Goal: Transaction & Acquisition: Purchase product/service

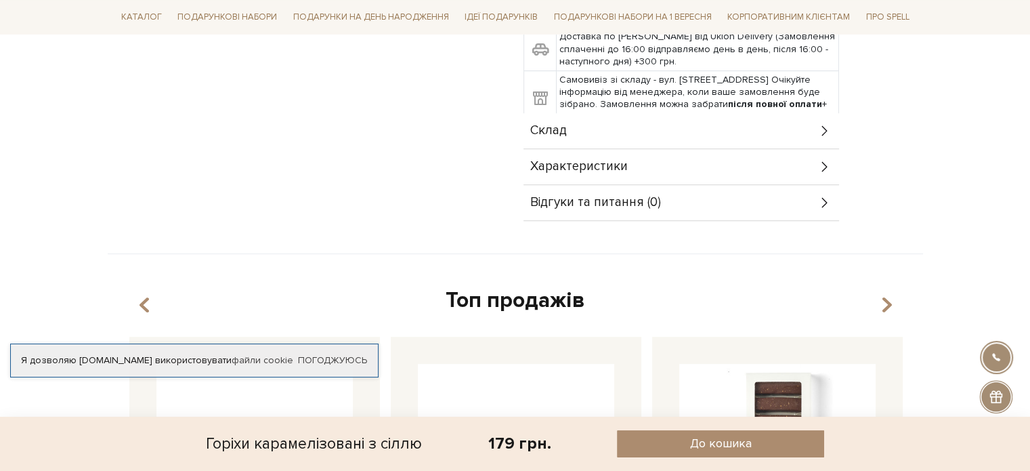
scroll to position [560, 0]
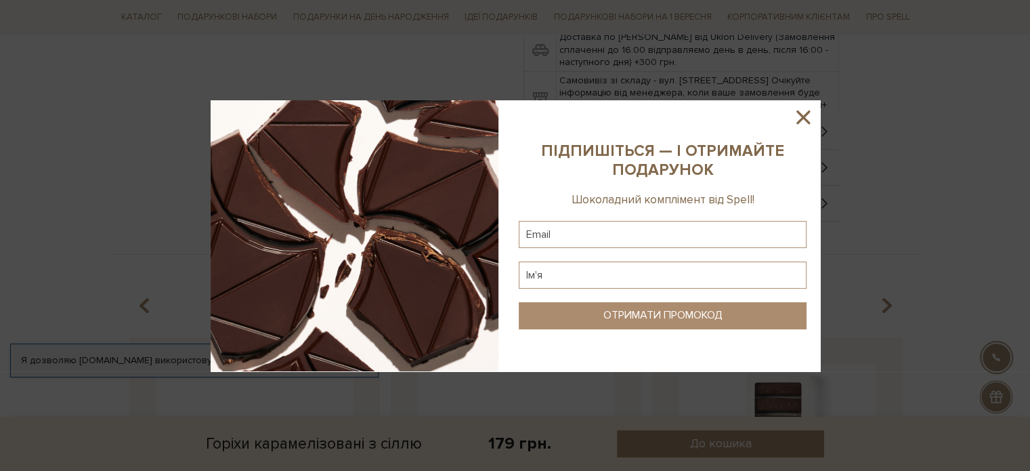
click at [647, 123] on div at bounding box center [515, 235] width 1030 height 471
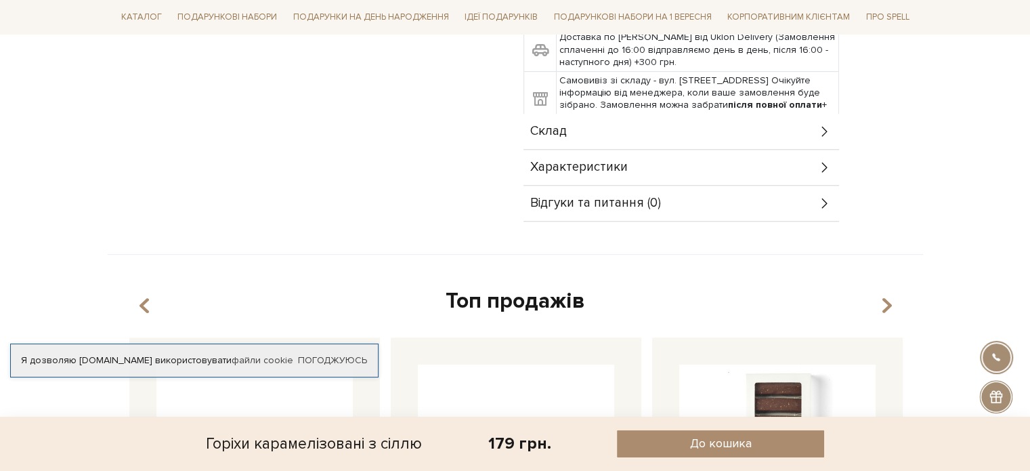
click at [693, 176] on div "Характеристики" at bounding box center [681, 167] width 316 height 35
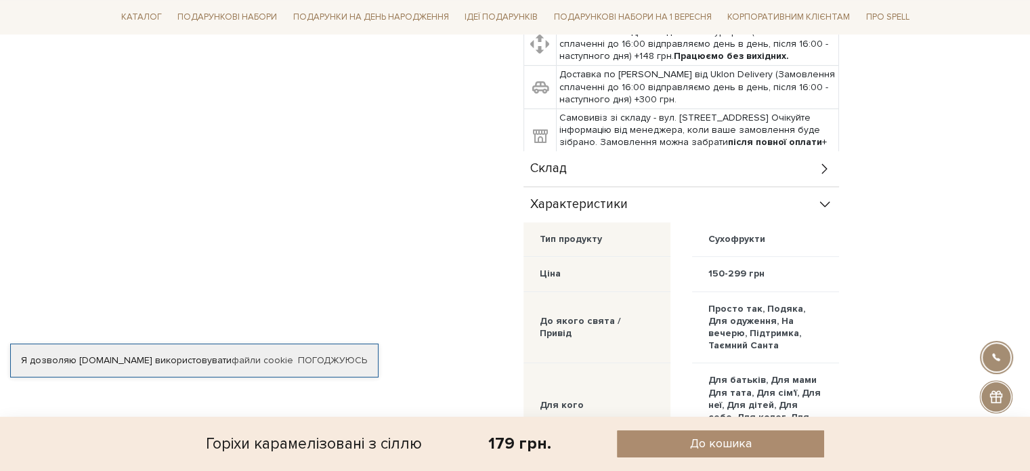
scroll to position [521, 0]
click at [722, 262] on div "150-299 грн" at bounding box center [765, 275] width 147 height 35
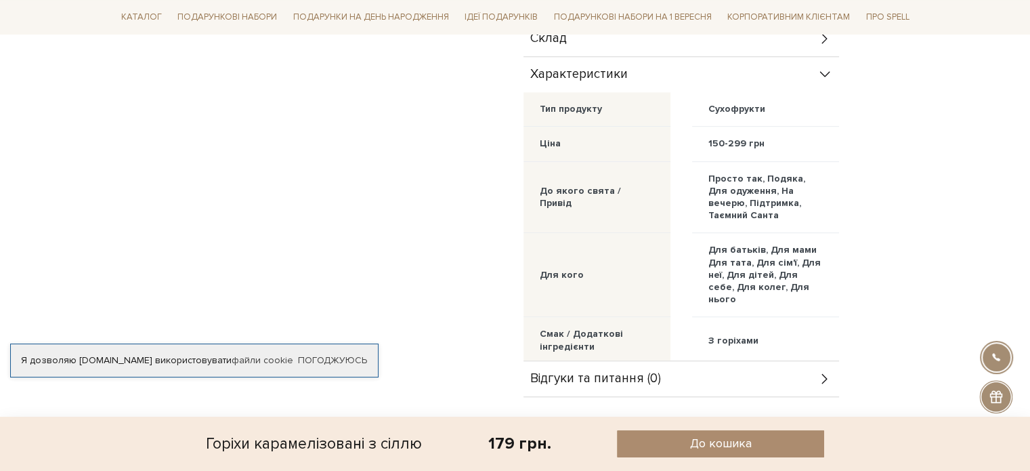
scroll to position [654, 0]
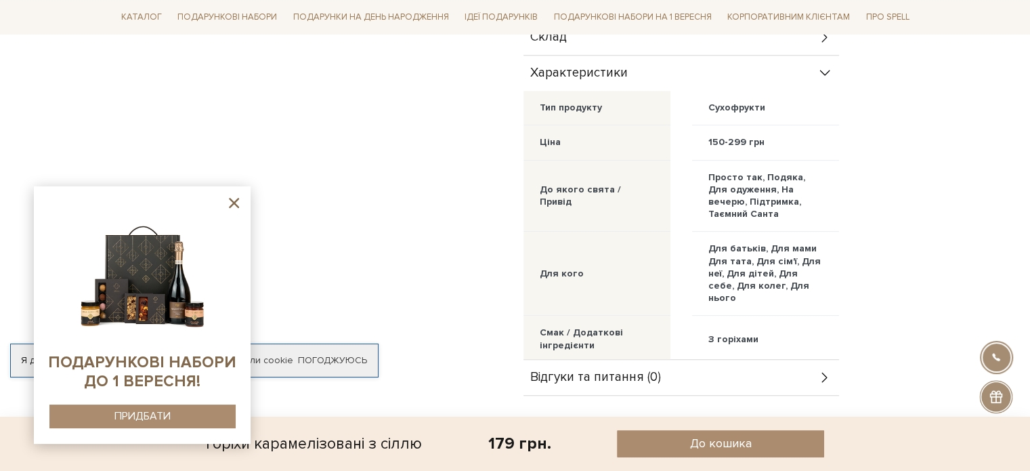
click at [232, 201] on icon at bounding box center [234, 203] width 10 height 10
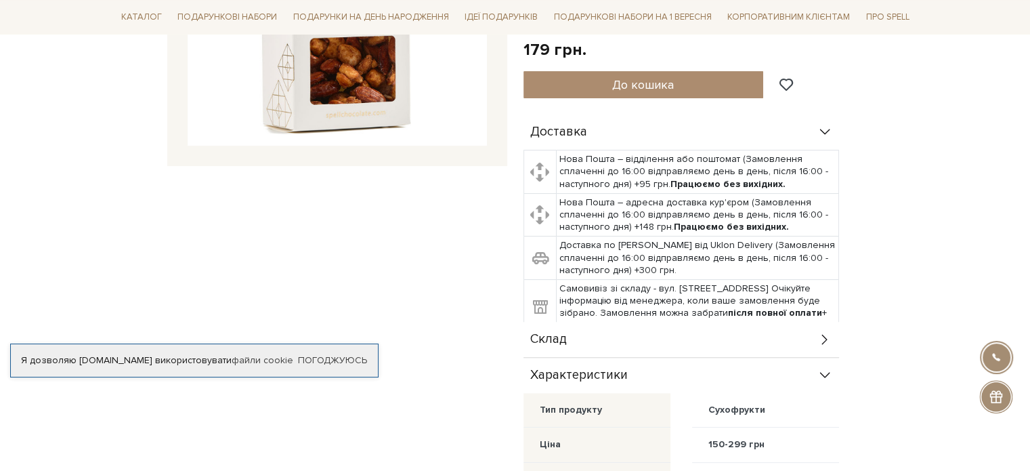
scroll to position [443, 0]
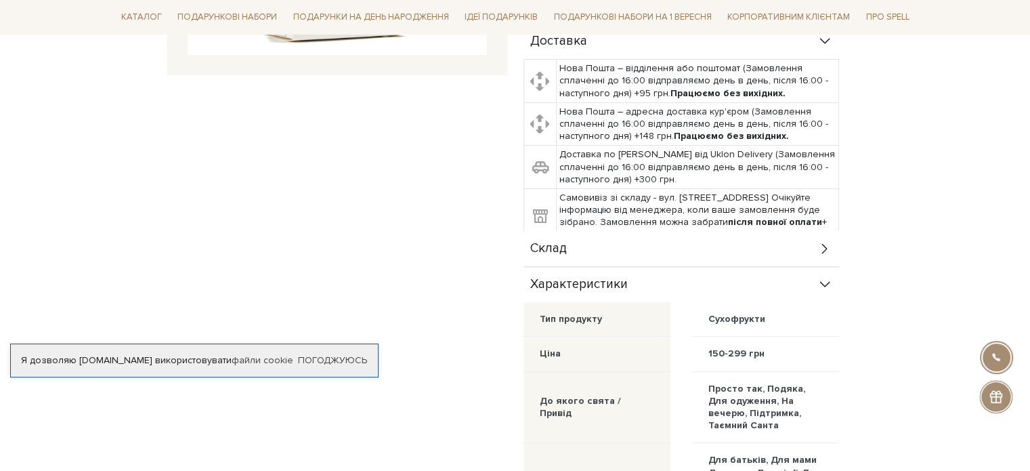
click at [597, 244] on div "Склад" at bounding box center [681, 248] width 316 height 35
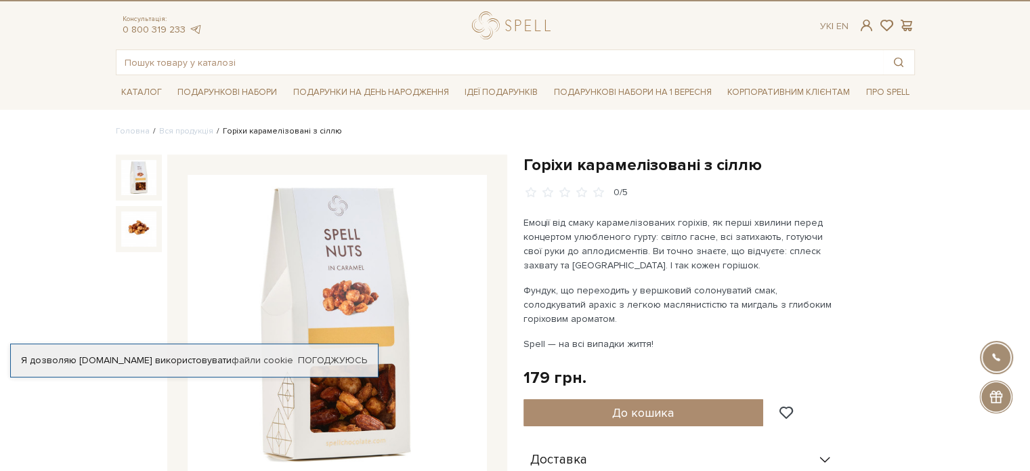
scroll to position [22, 0]
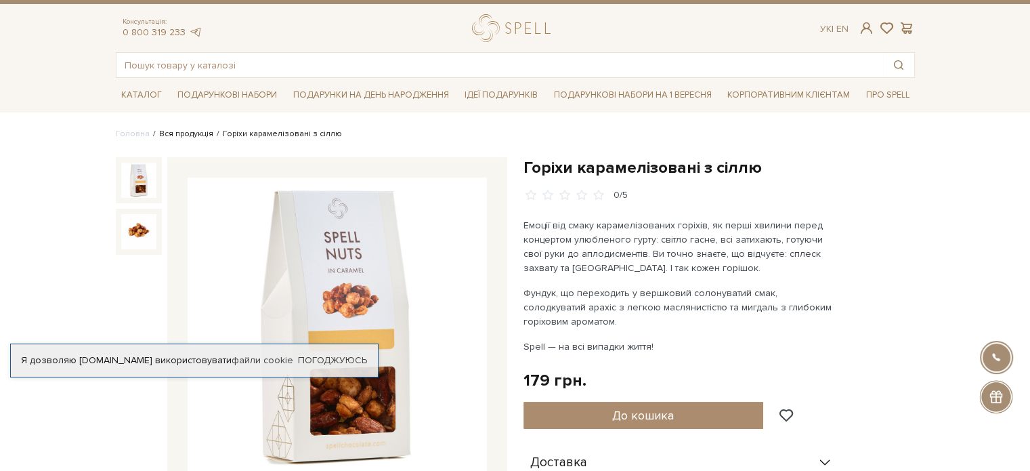
click at [191, 135] on li "Вся продукція" at bounding box center [182, 134] width 64 height 12
click at [192, 131] on link "Вся продукція" at bounding box center [186, 134] width 54 height 10
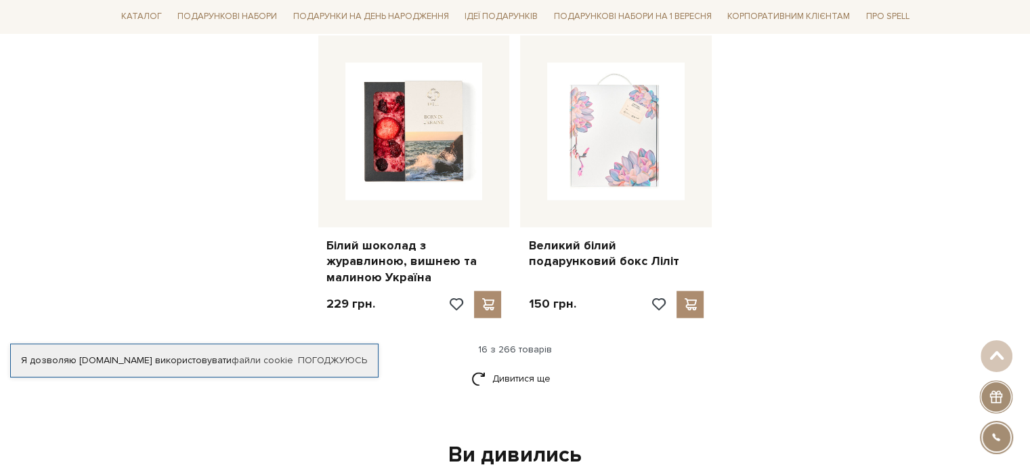
scroll to position [1693, 0]
click at [525, 366] on link "Дивитися ще" at bounding box center [515, 378] width 88 height 24
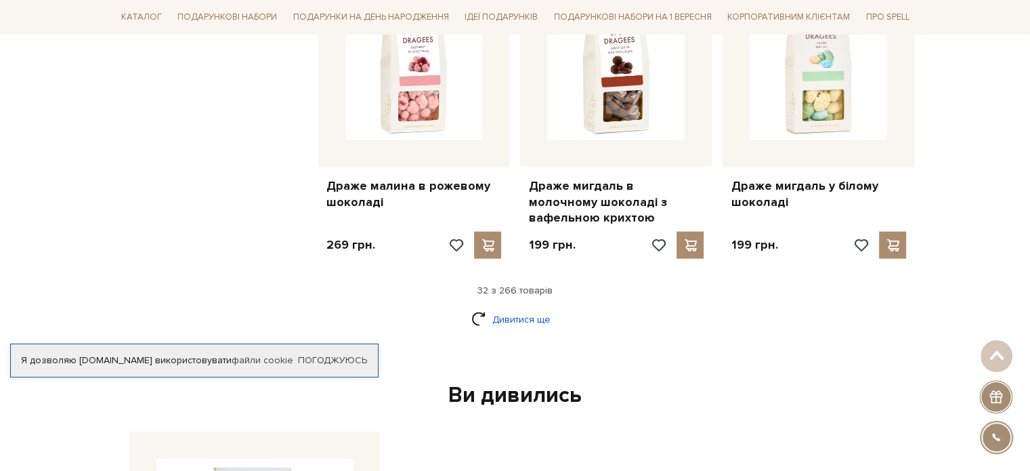
scroll to position [3182, 0]
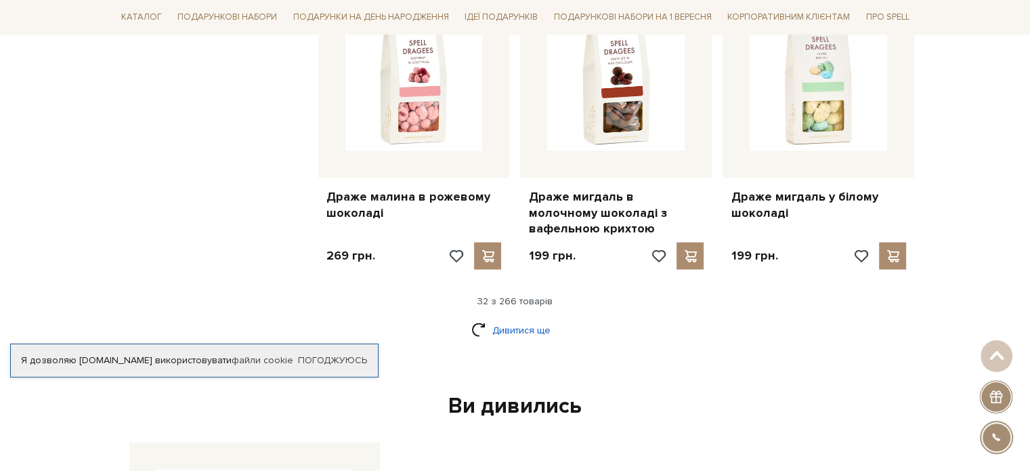
scroll to position [3168, 0]
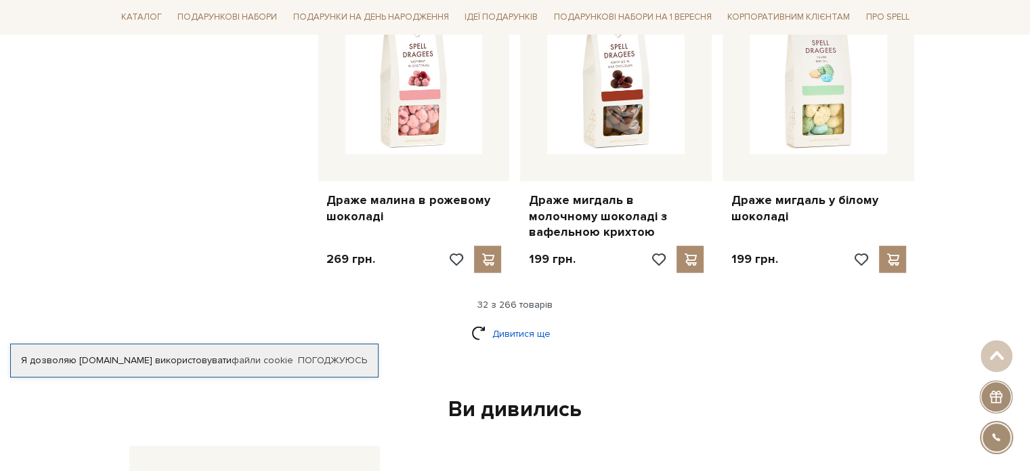
click at [507, 322] on link "Дивитися ще" at bounding box center [515, 334] width 88 height 24
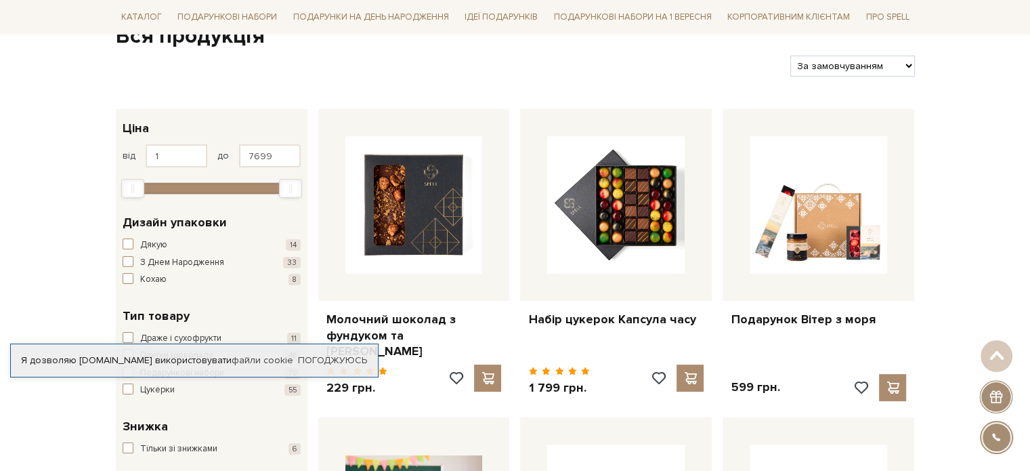
scroll to position [0, 0]
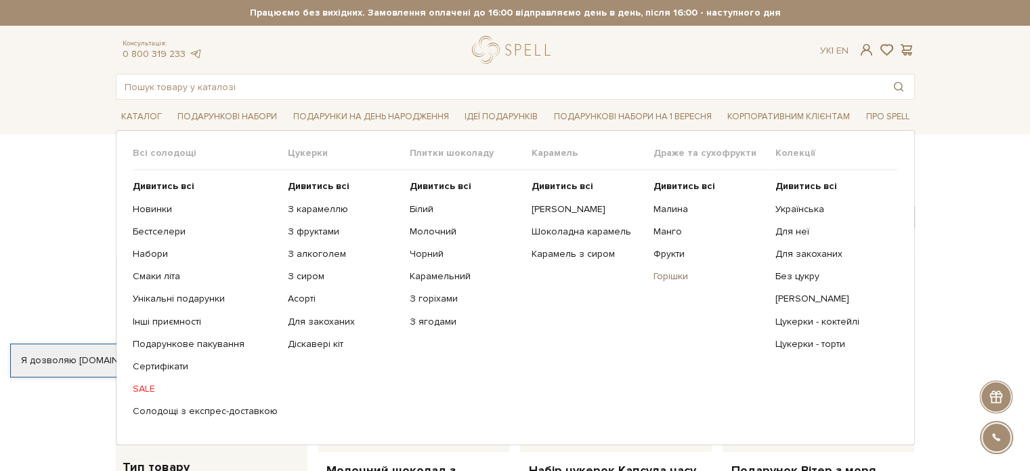
click at [668, 275] on link "Горішки" at bounding box center [709, 276] width 112 height 12
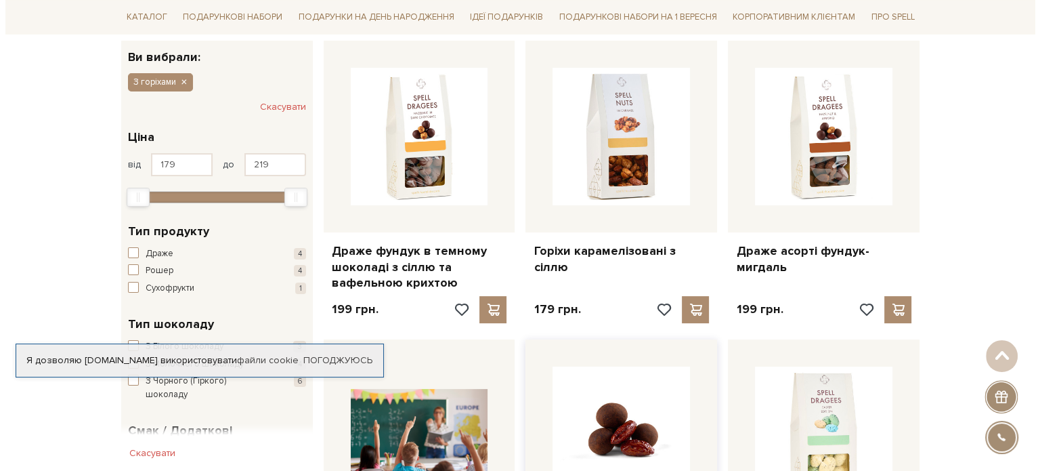
scroll to position [209, 0]
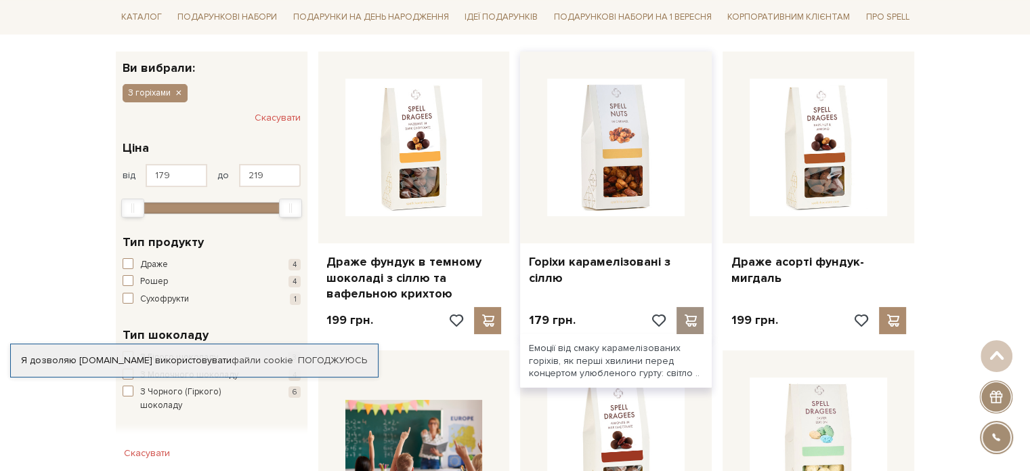
click at [692, 319] on span at bounding box center [690, 320] width 17 height 12
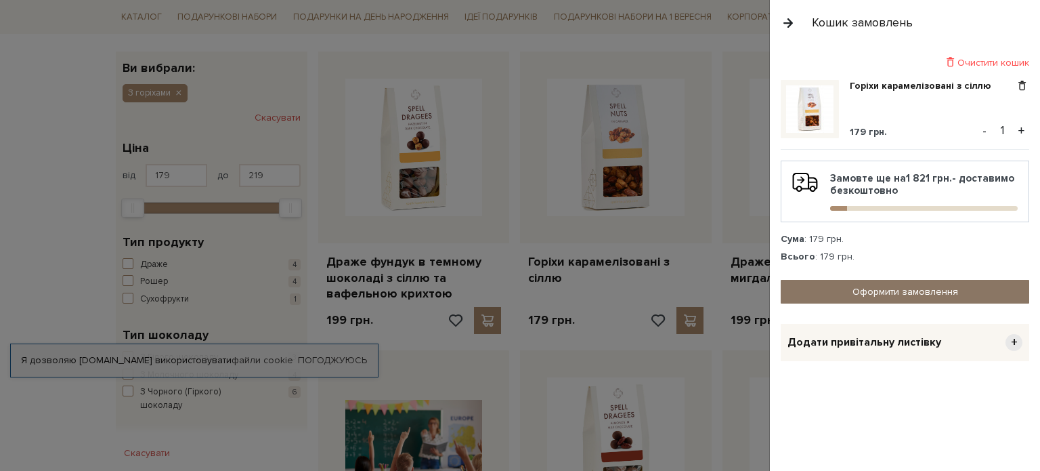
click at [878, 288] on link "Оформити замовлення" at bounding box center [905, 292] width 249 height 24
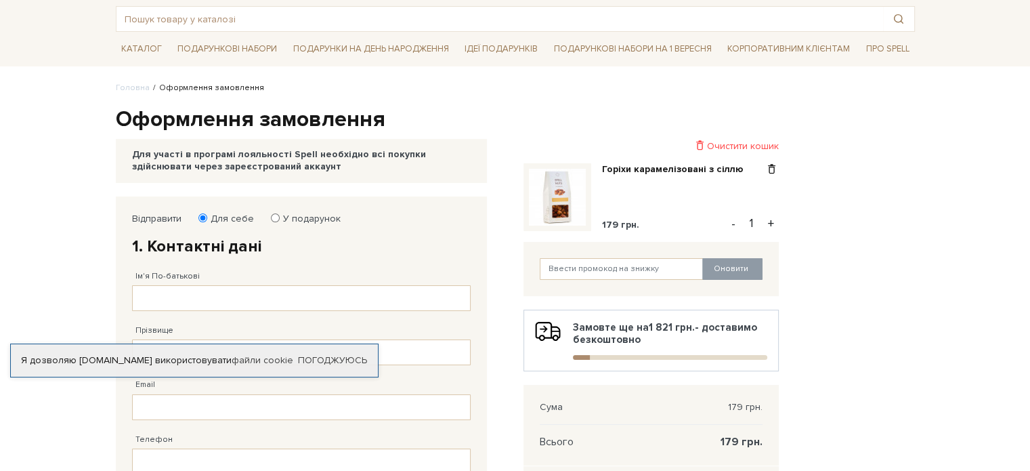
scroll to position [73, 0]
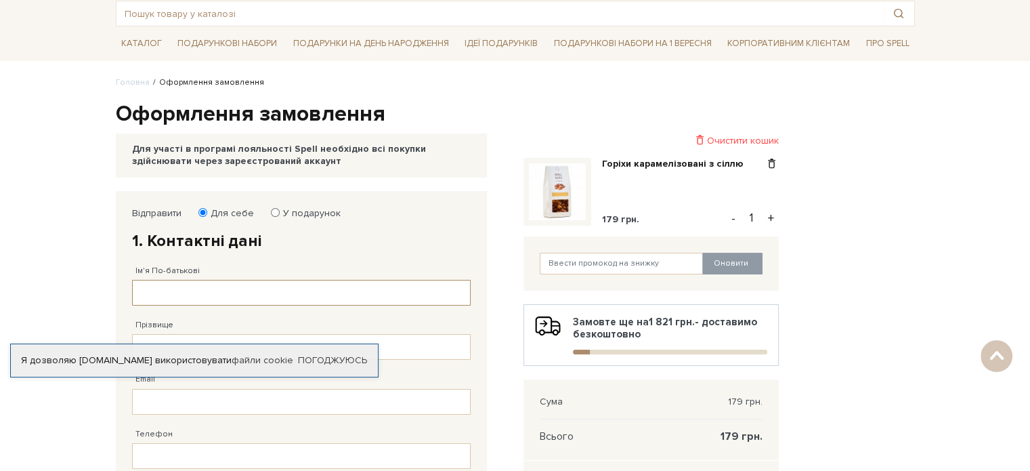
click at [293, 286] on input "Ім'я По-батькові" at bounding box center [301, 293] width 339 height 26
type input "[PERSON_NAME]"
type input "[EMAIL_ADDRESS][DOMAIN_NAME]"
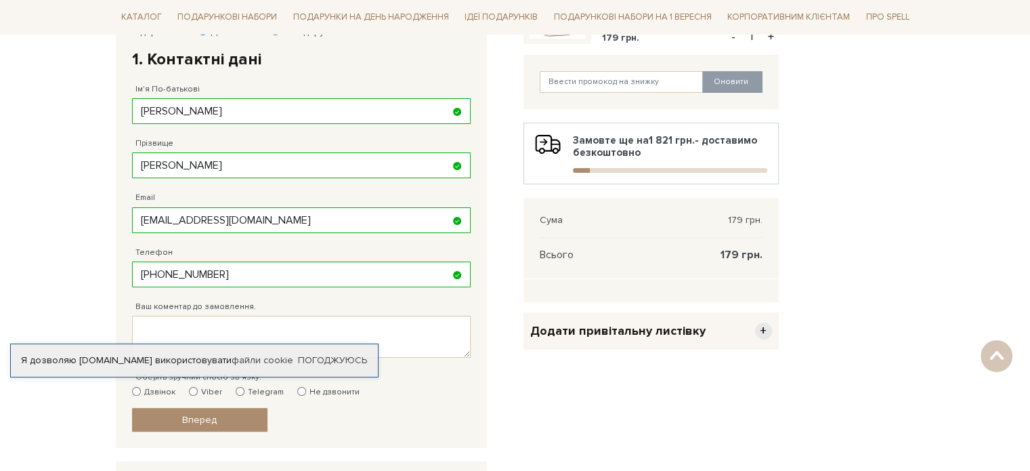
scroll to position [371, 0]
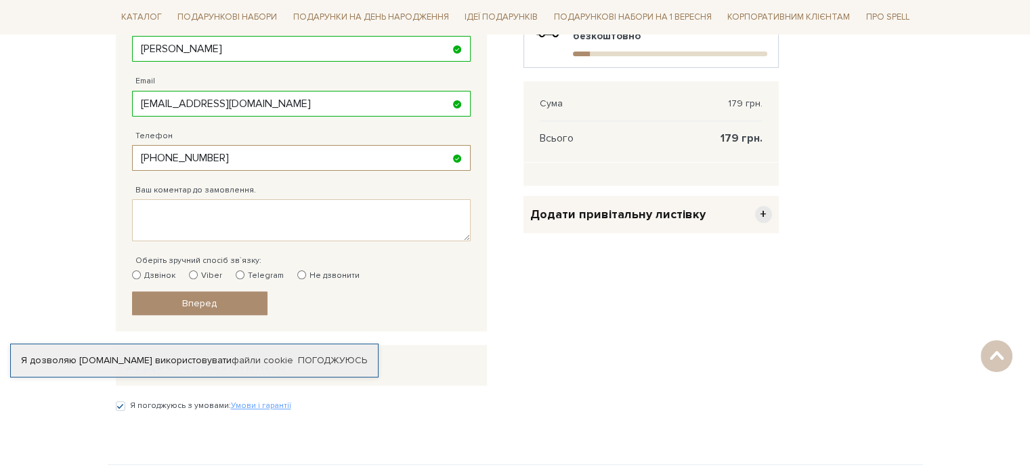
drag, startPoint x: 268, startPoint y: 155, endPoint x: 162, endPoint y: 152, distance: 106.4
click at [161, 154] on input "38 (095) 757 86 93" at bounding box center [301, 158] width 339 height 26
type input "[PHONE_NUMBER]"
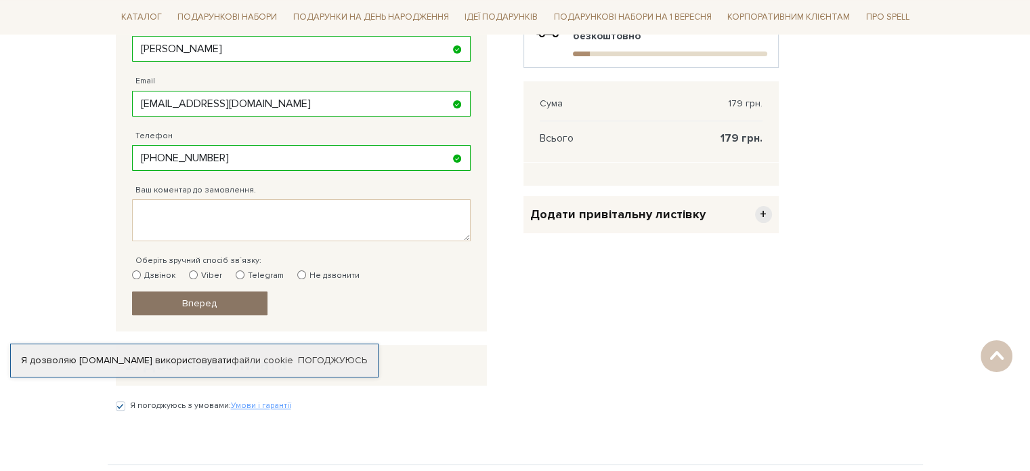
click at [158, 302] on link "Вперед" at bounding box center [199, 303] width 135 height 24
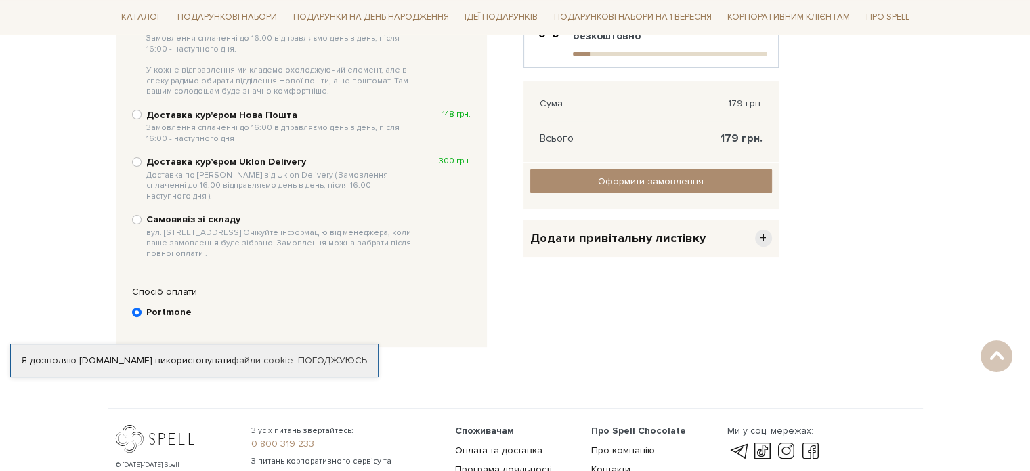
scroll to position [263, 0]
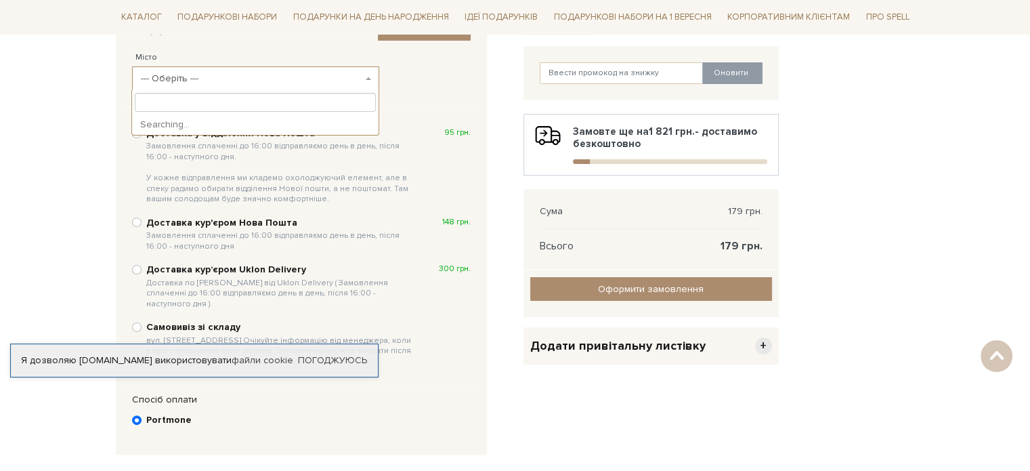
click at [198, 75] on span "--- Оберіть ---" at bounding box center [251, 79] width 221 height 14
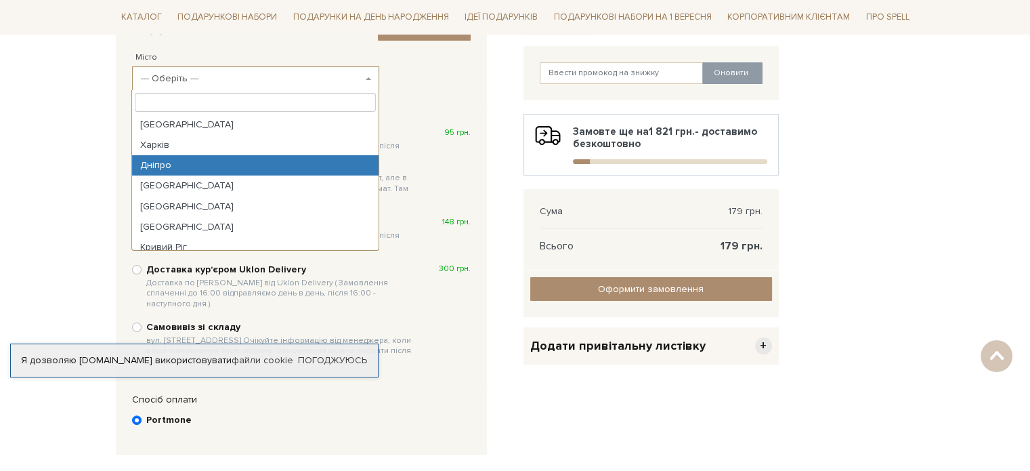
select select "Дніпро"
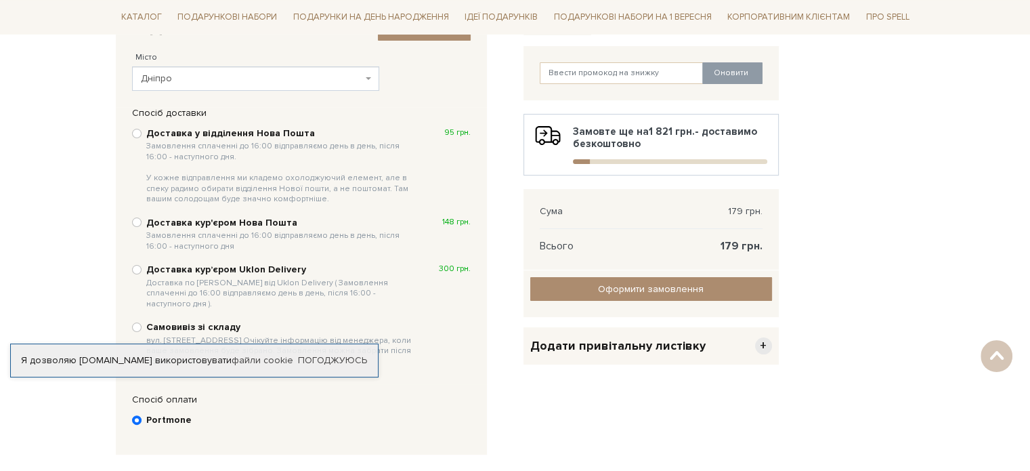
click at [176, 133] on b "Доставка у відділення Нова Пошта Замовлення сплаченні до 16:00 відправляємо ден…" at bounding box center [281, 165] width 270 height 77
click at [142, 133] on input "Доставка у відділення Нова Пошта Замовлення сплаченні до 16:00 відправляємо ден…" at bounding box center [136, 133] width 9 height 9
radio input "true"
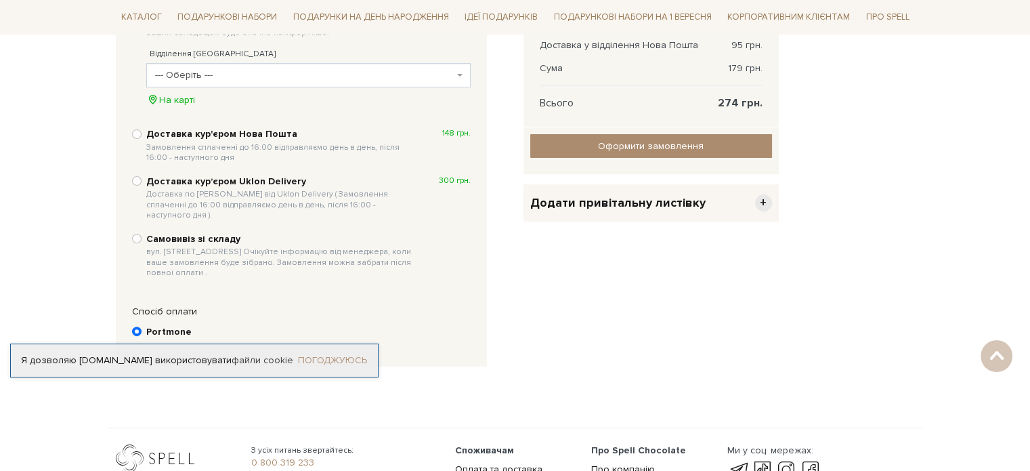
scroll to position [363, 0]
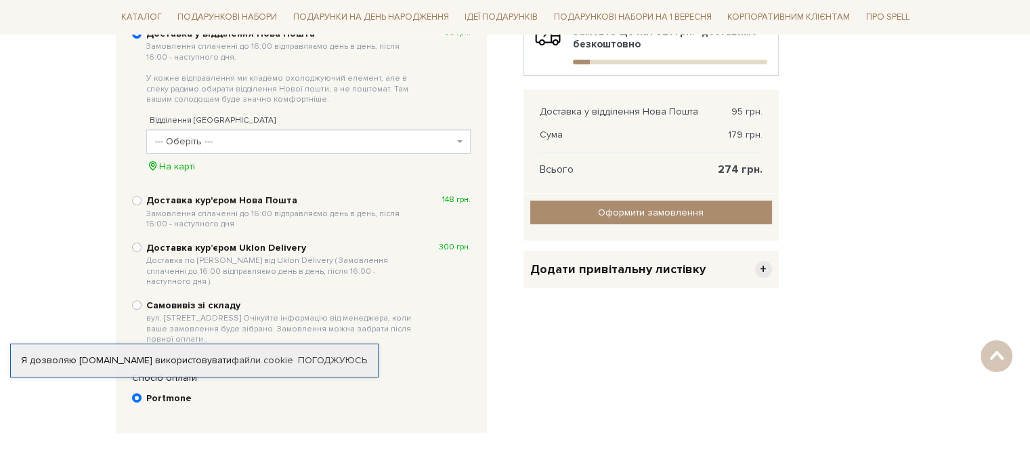
click at [395, 144] on span "--- Оберіть ---" at bounding box center [304, 142] width 299 height 14
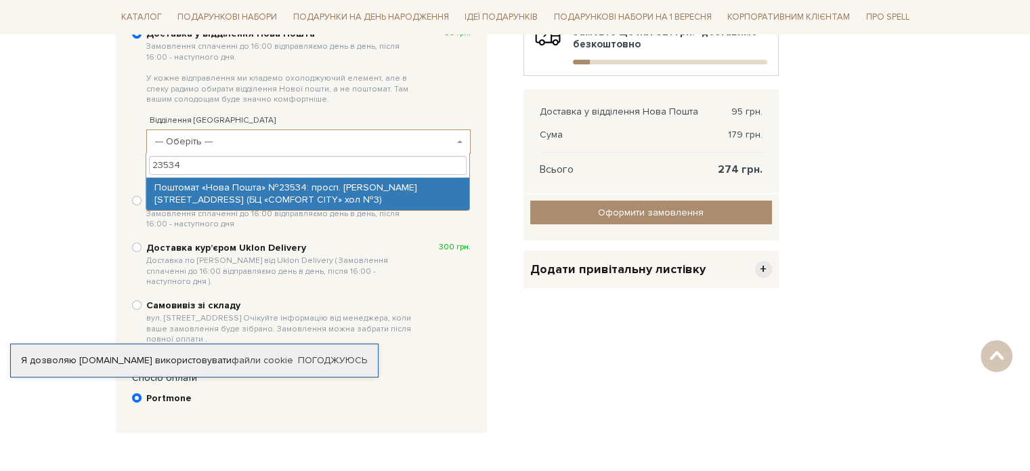
type input "23534"
select select "Поштомат «Нова Пошта» №23534: просп. [PERSON_NAME][STREET_ADDRESS] (БЦ «COMFORT…"
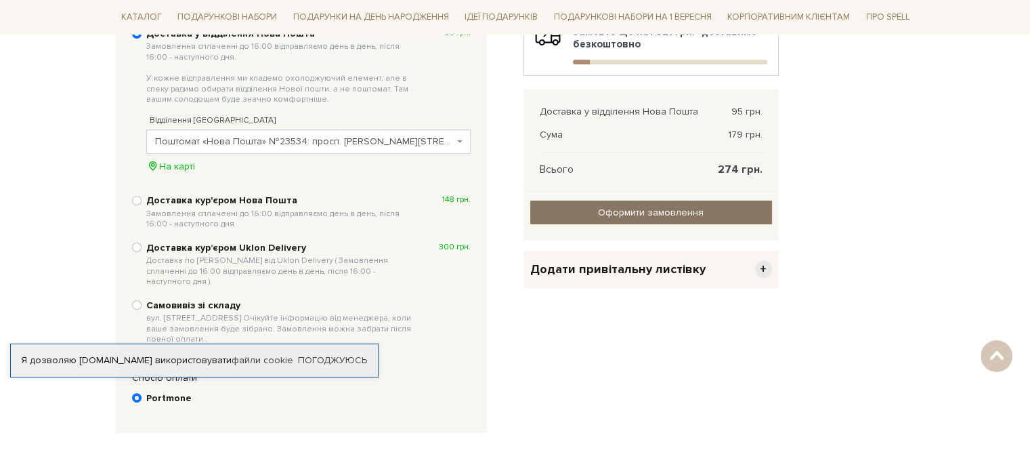
click at [604, 205] on input "Оформити замовлення" at bounding box center [651, 212] width 242 height 24
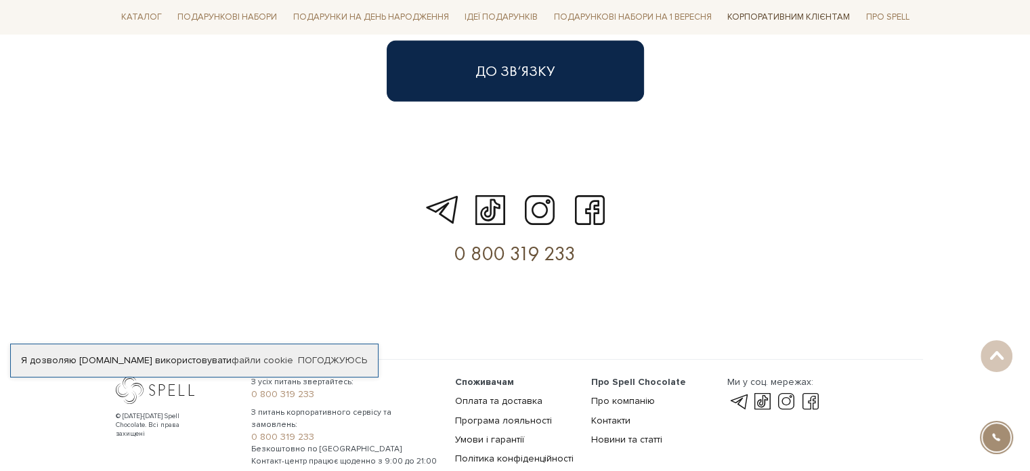
scroll to position [3979, 0]
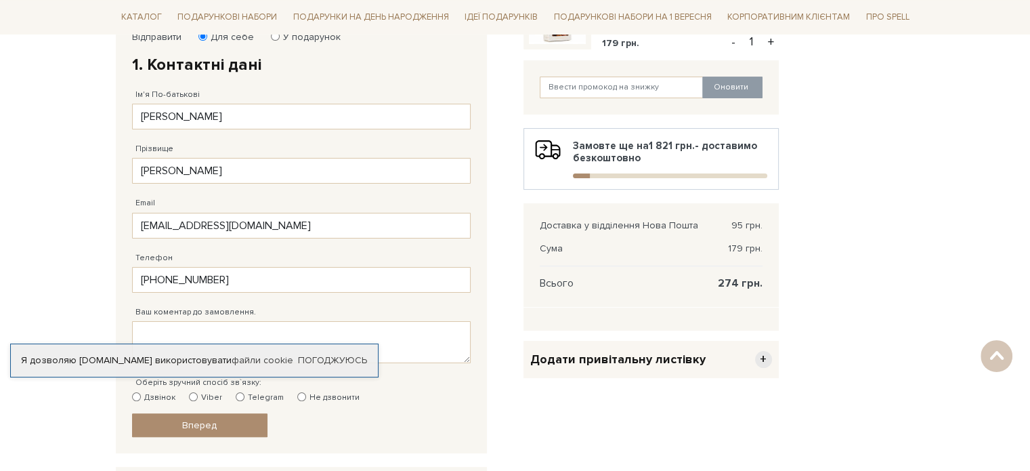
scroll to position [368, 0]
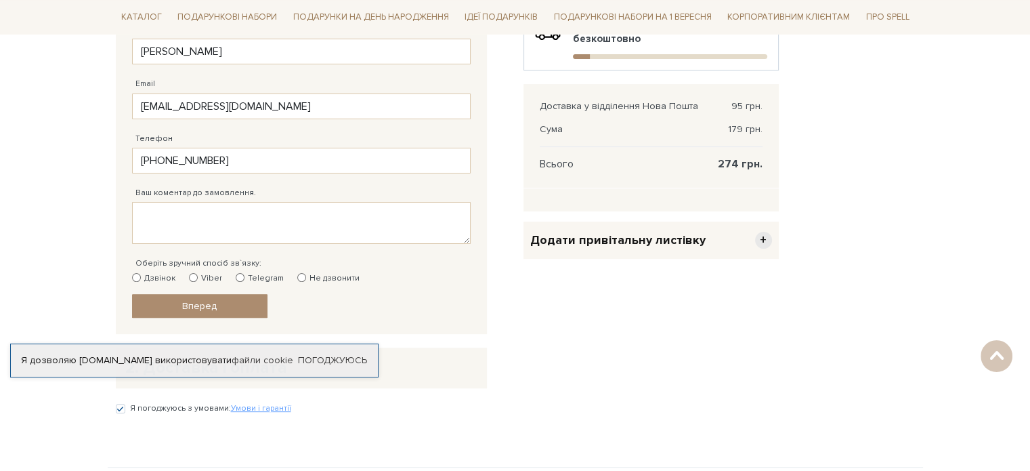
click at [144, 275] on label "Дзвінок" at bounding box center [153, 278] width 43 height 12
click at [141, 275] on input "Дзвінок" at bounding box center [136, 277] width 9 height 9
radio input "true"
click at [168, 295] on link "Вперед" at bounding box center [199, 306] width 135 height 24
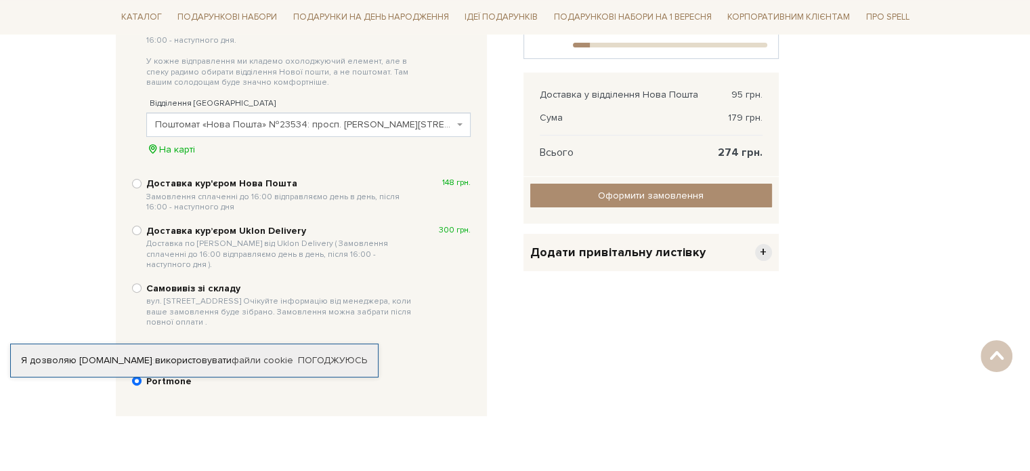
scroll to position [375, 0]
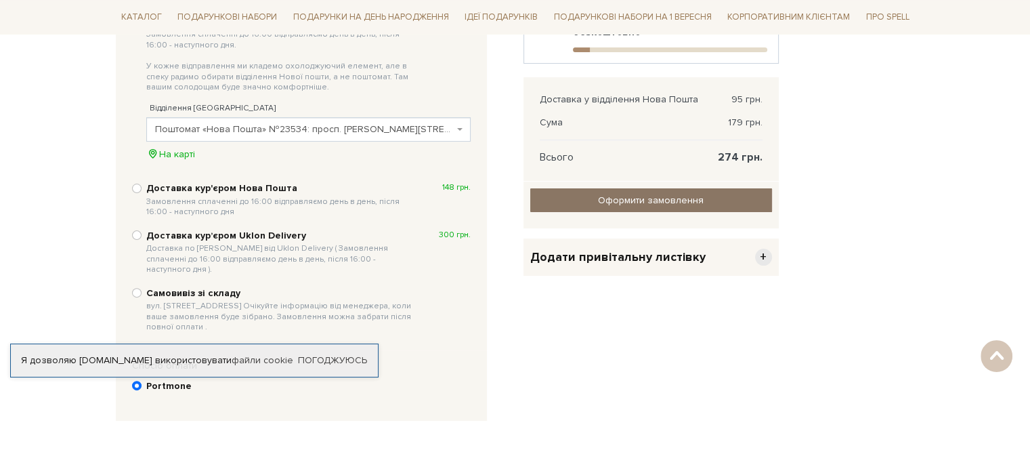
click at [608, 207] on input "Оформити замовлення" at bounding box center [651, 200] width 242 height 24
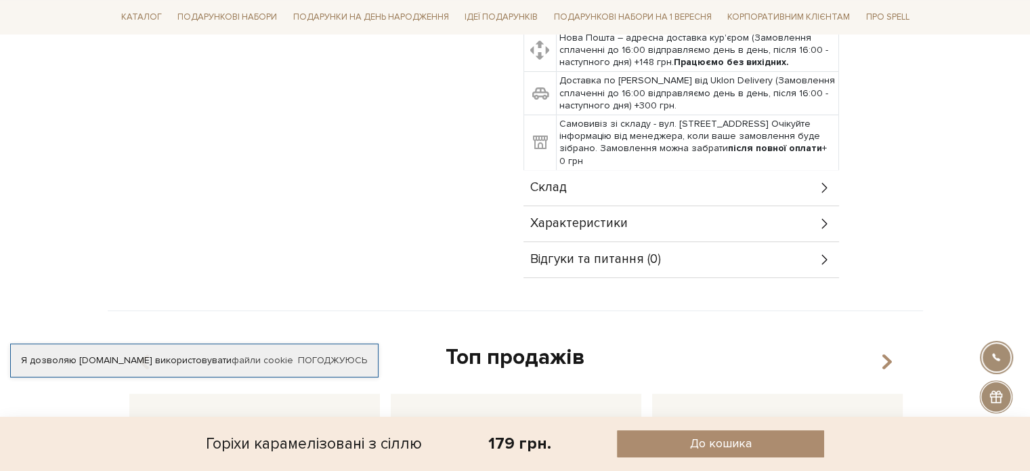
scroll to position [521, 0]
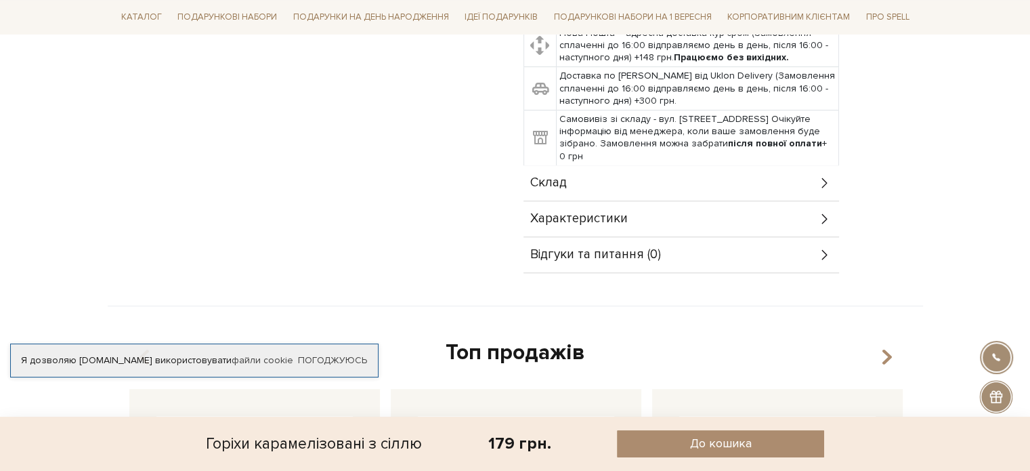
click at [576, 175] on div "Склад" at bounding box center [681, 182] width 316 height 35
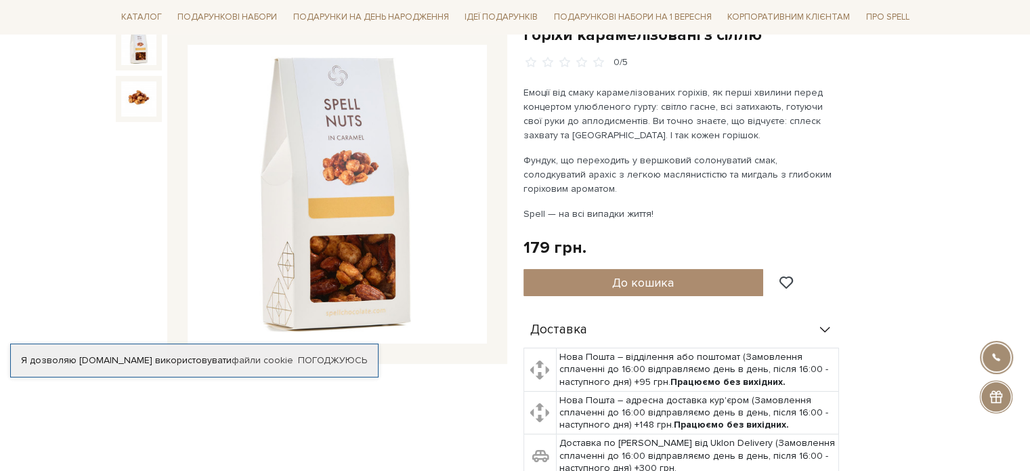
scroll to position [154, 0]
